Goal: Information Seeking & Learning: Learn about a topic

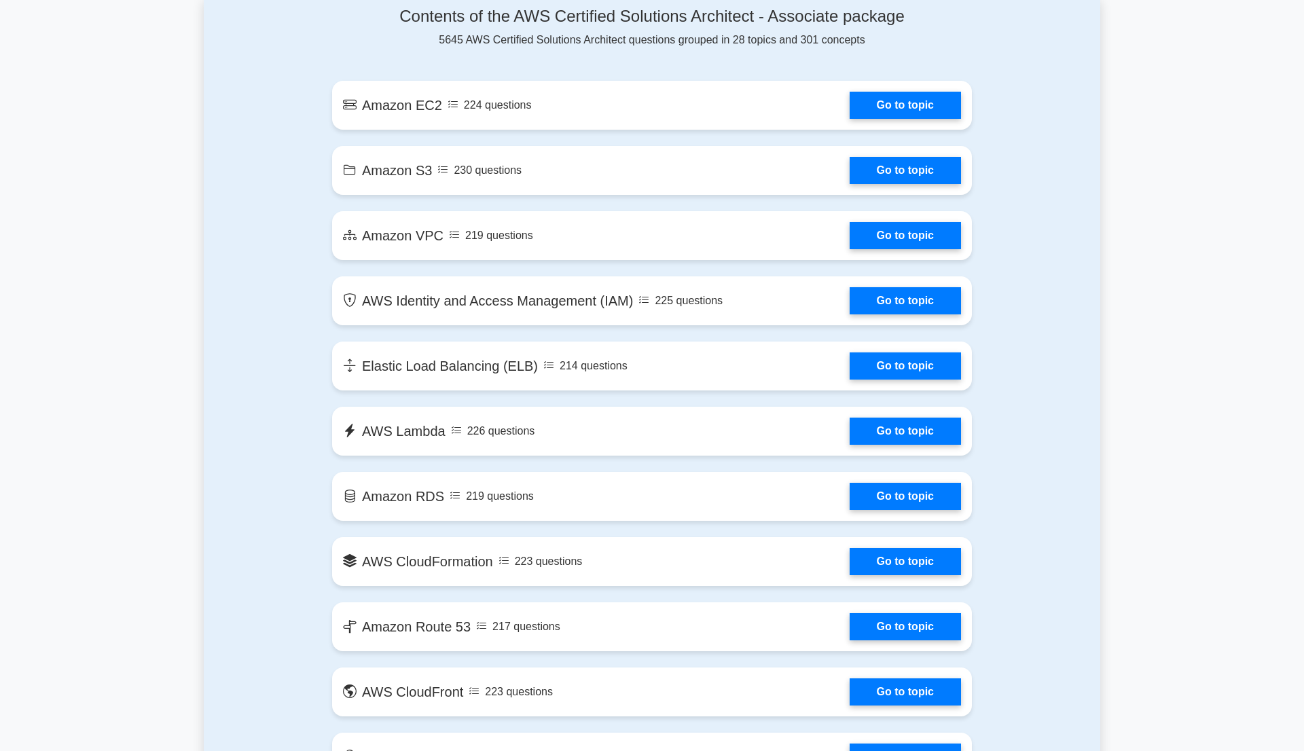
scroll to position [752, 0]
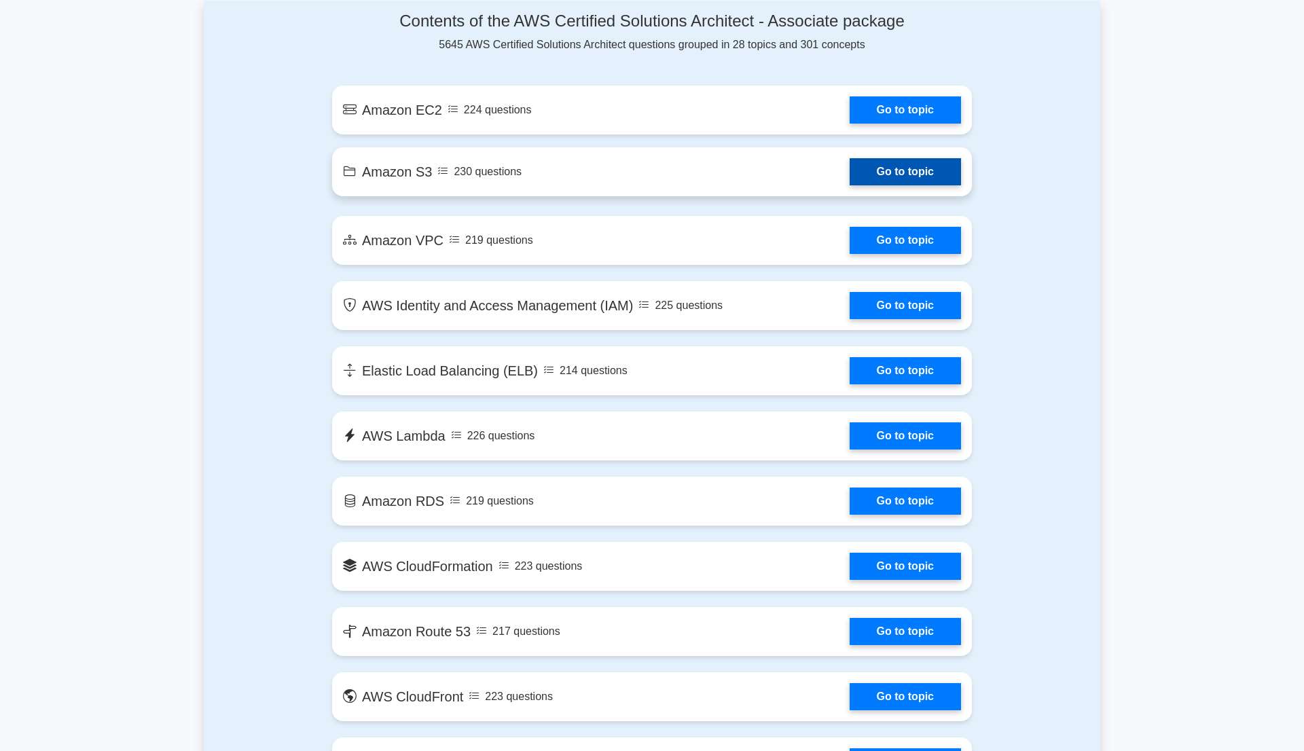
click at [880, 180] on link "Go to topic" at bounding box center [904, 171] width 111 height 27
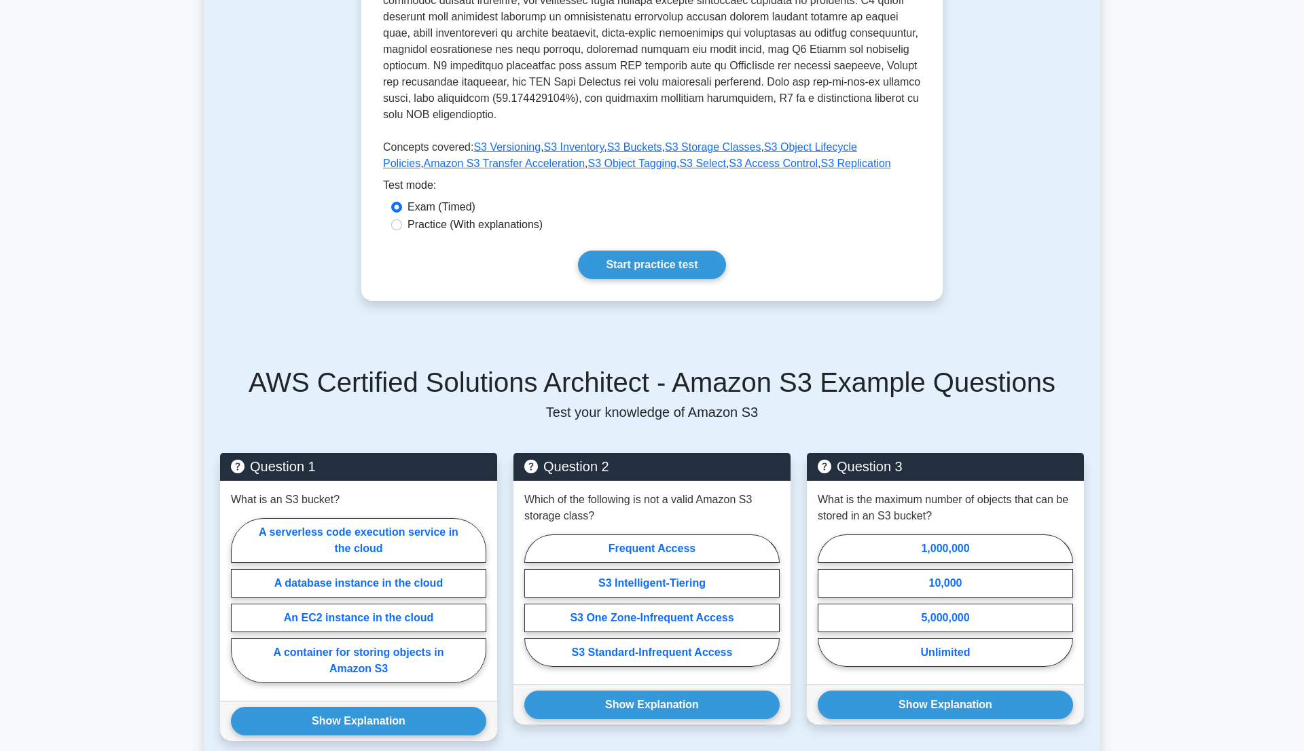
scroll to position [466, 0]
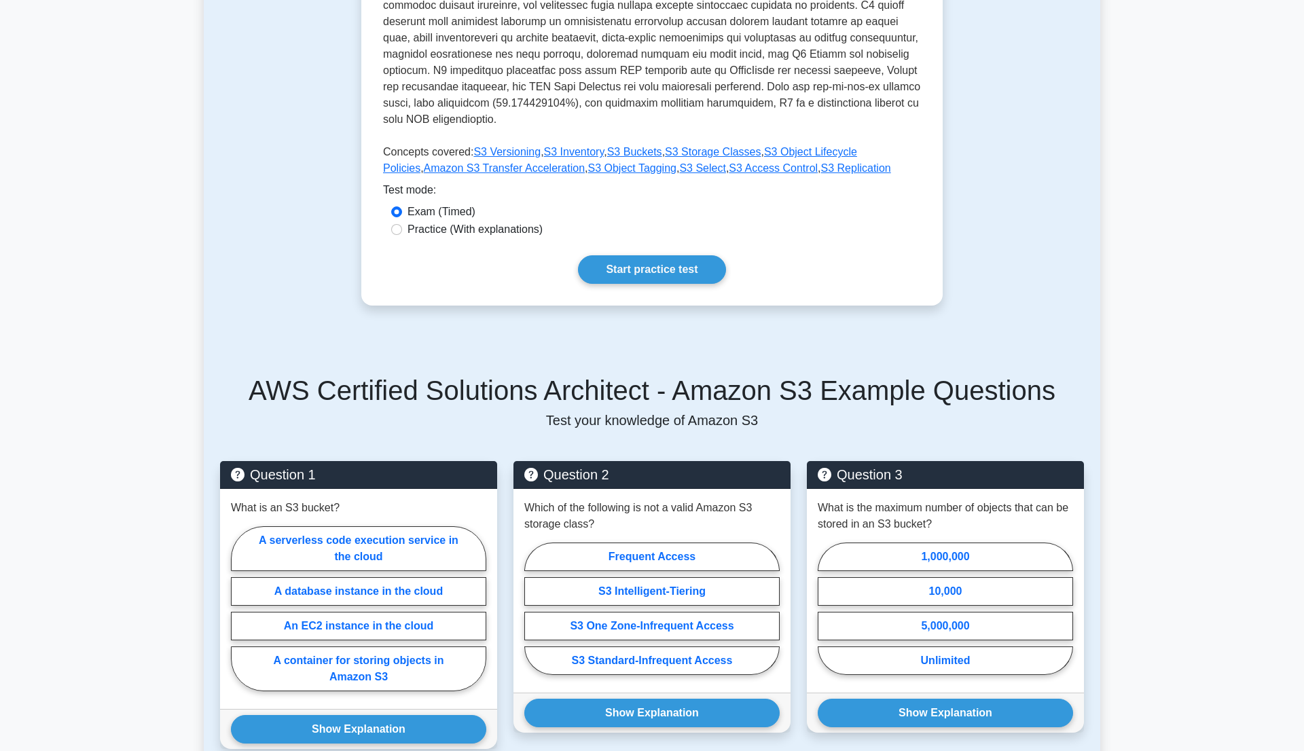
click at [424, 221] on label "Practice (With explanations)" at bounding box center [474, 229] width 135 height 16
click at [402, 224] on input "Practice (With explanations)" at bounding box center [396, 229] width 11 height 11
radio input "true"
click at [643, 255] on link "Start practice test" at bounding box center [651, 269] width 147 height 29
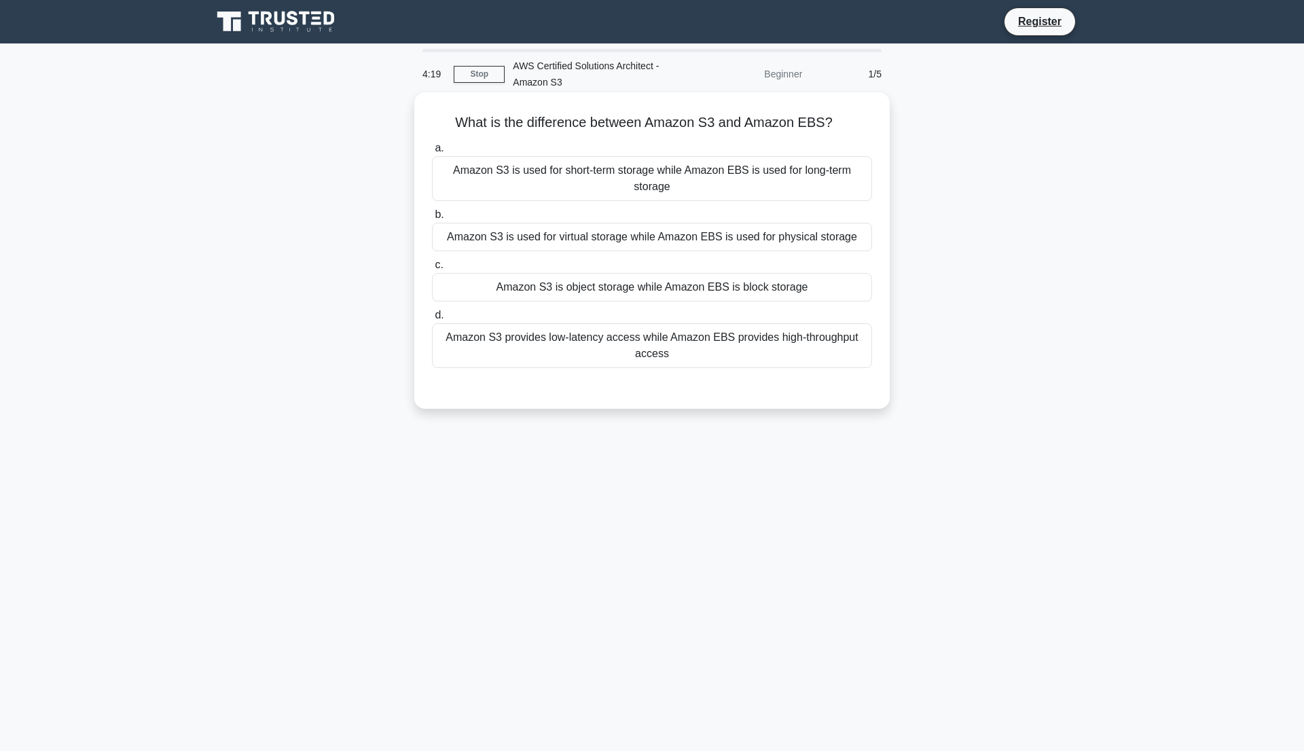
click at [680, 297] on div "Amazon S3 is object storage while Amazon EBS is block storage" at bounding box center [652, 287] width 440 height 29
click at [432, 270] on input "c. Amazon S3 is object storage while Amazon EBS is block storage" at bounding box center [432, 265] width 0 height 9
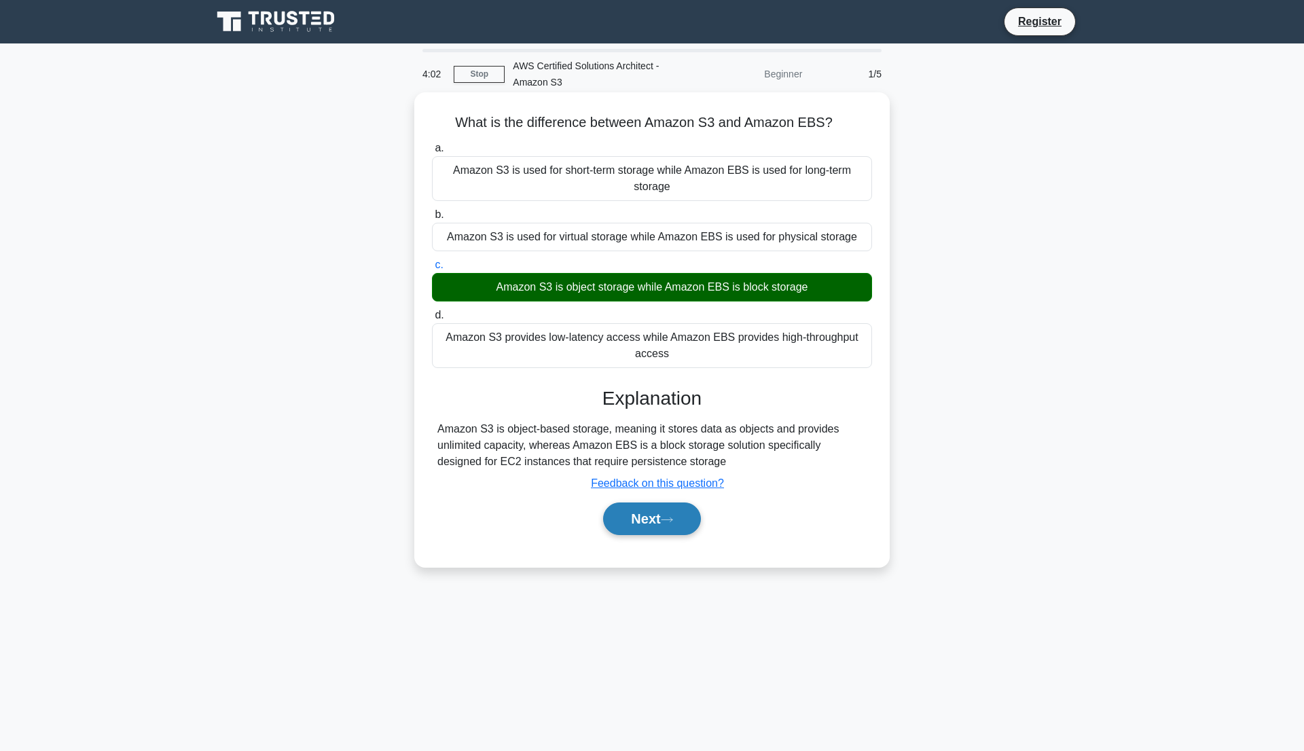
click at [636, 521] on button "Next" at bounding box center [651, 518] width 97 height 33
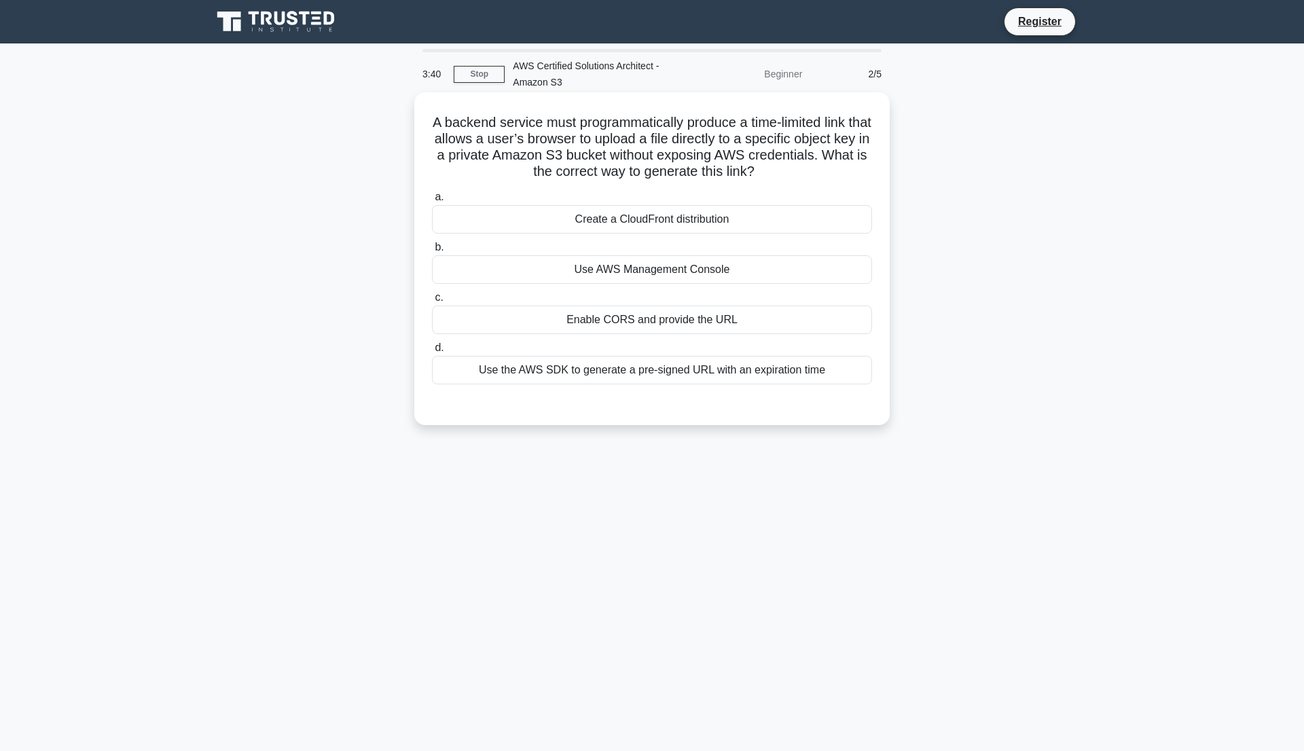
click at [695, 386] on div "a. Create a CloudFront distribution b. Use AWS Management Console c. d." at bounding box center [652, 286] width 456 height 201
click at [695, 373] on div "Use the AWS SDK to generate a pre-signed URL with an expiration time" at bounding box center [652, 370] width 440 height 29
click at [432, 352] on input "d. Use the AWS SDK to generate a pre-signed URL with an expiration time" at bounding box center [432, 348] width 0 height 9
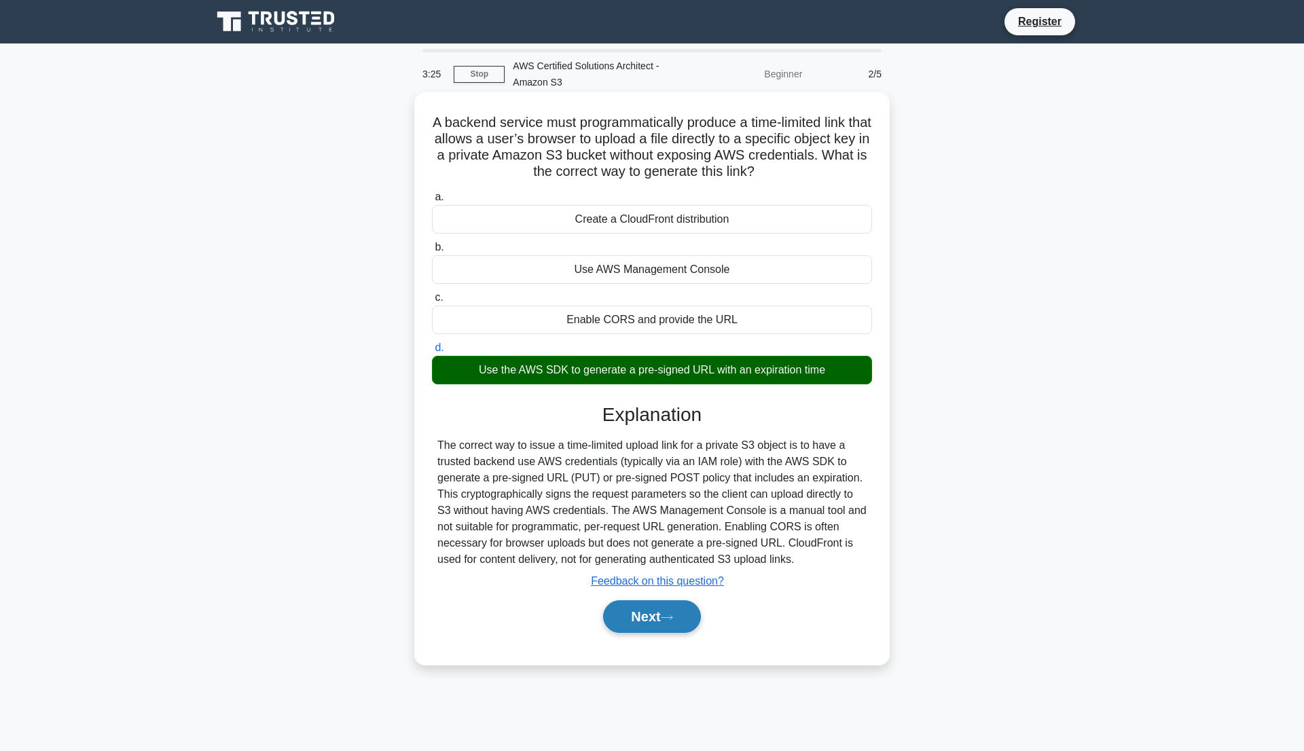
click at [628, 610] on button "Next" at bounding box center [651, 616] width 97 height 33
